Goal: Transaction & Acquisition: Purchase product/service

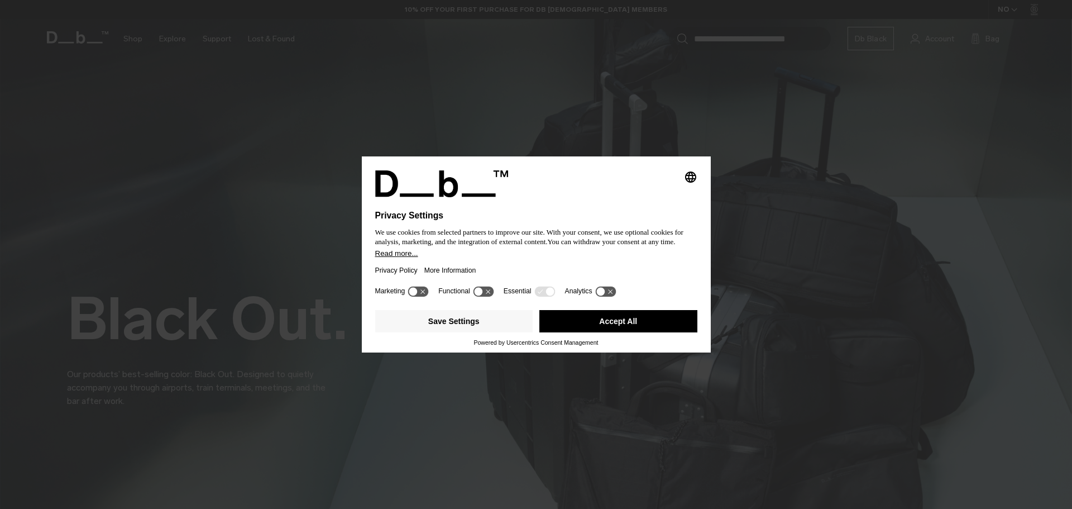
click at [431, 325] on button "Save Settings" at bounding box center [454, 321] width 158 height 22
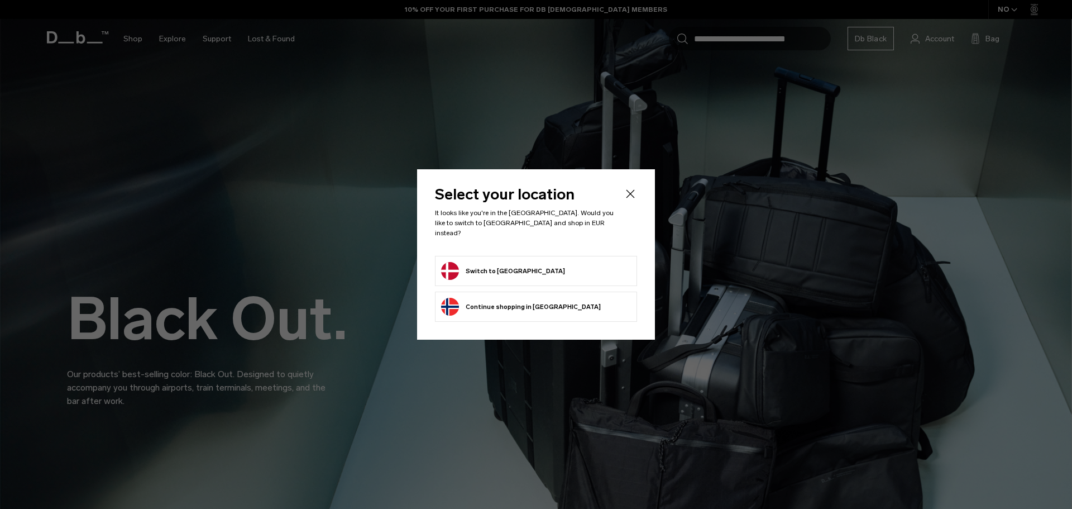
click at [449, 266] on button "Switch to [GEOGRAPHIC_DATA]" at bounding box center [503, 271] width 124 height 18
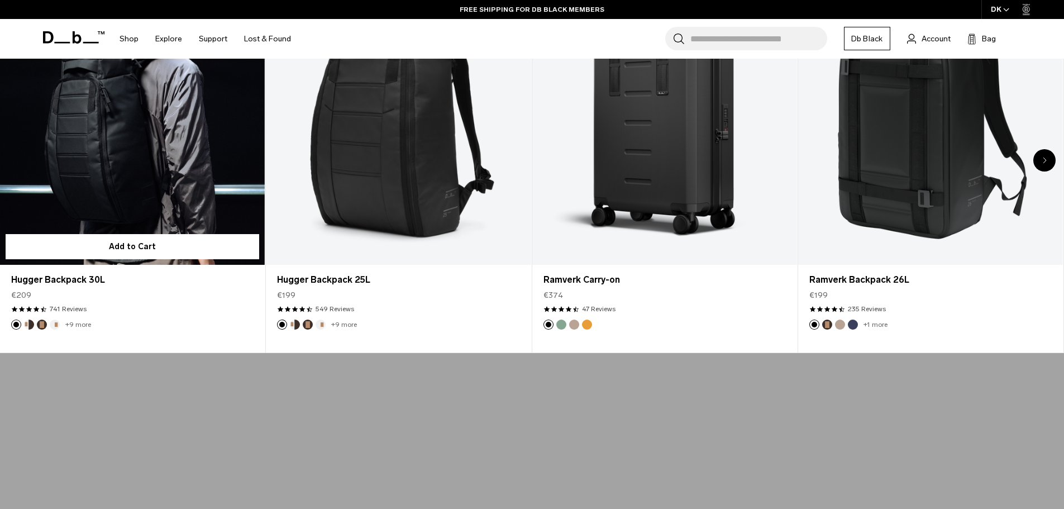
scroll to position [670, 0]
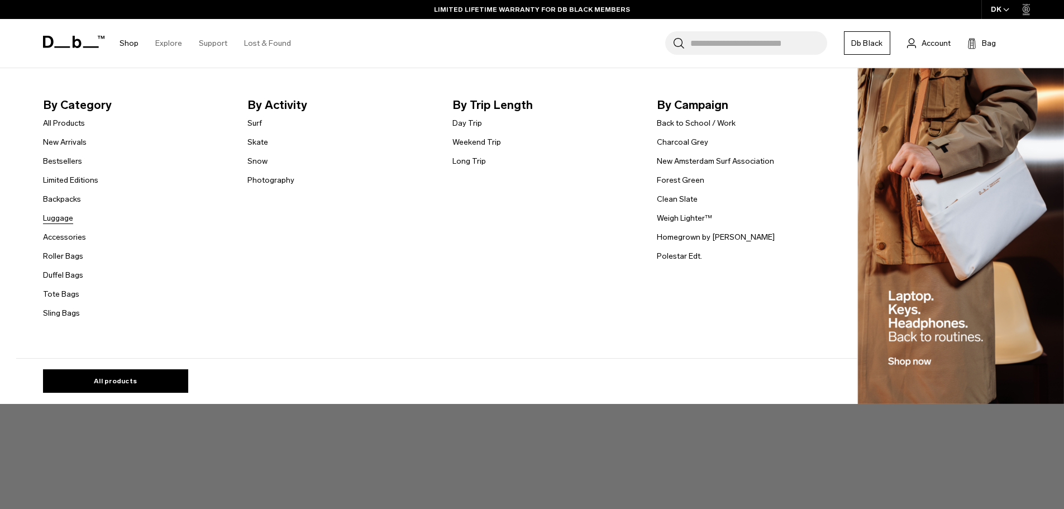
click at [59, 220] on link "Luggage" at bounding box center [58, 218] width 30 height 12
